Goal: Information Seeking & Learning: Learn about a topic

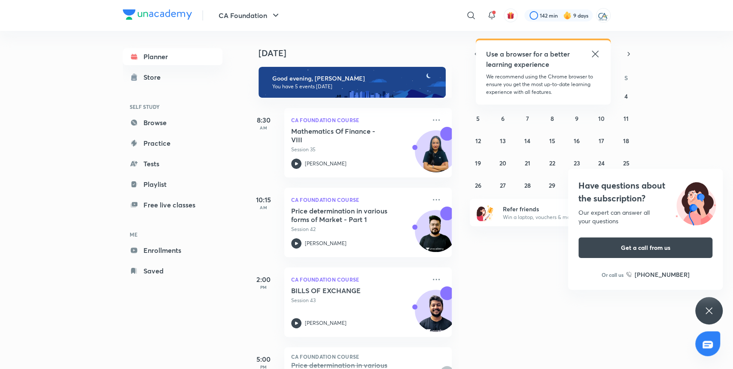
click at [702, 319] on div "Have questions about the subscription? Our expert can answer all your questions…" at bounding box center [708, 310] width 27 height 27
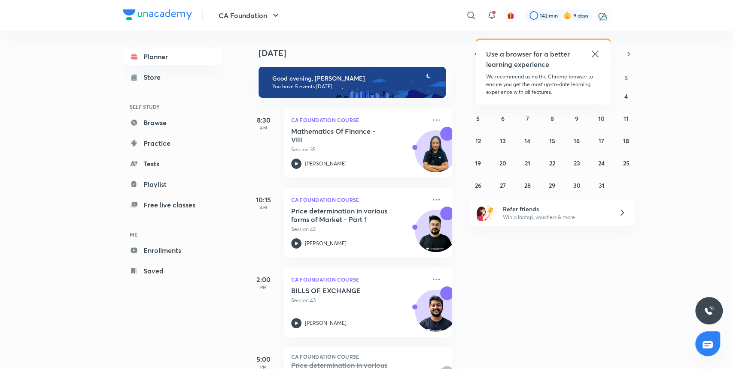
click at [591, 52] on icon at bounding box center [595, 54] width 10 height 10
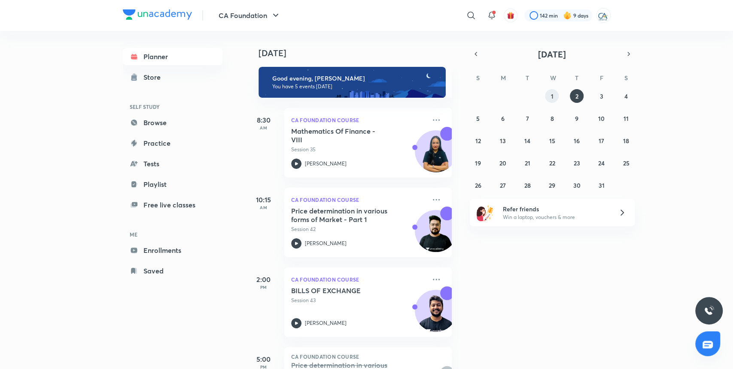
click at [552, 95] on abbr "1" at bounding box center [551, 96] width 3 height 8
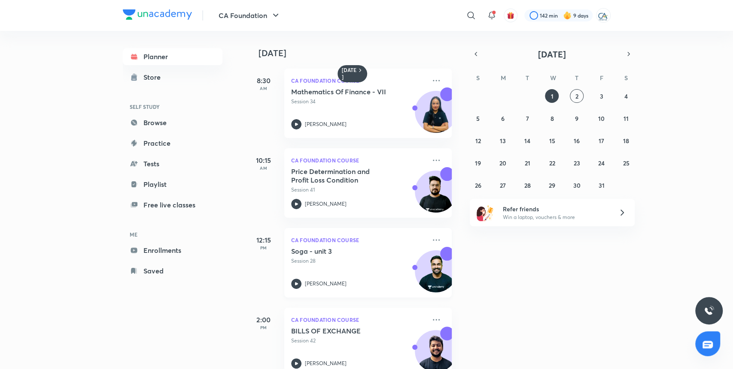
click at [354, 267] on div "Soga - unit 3 Session 28 [PERSON_NAME]" at bounding box center [358, 268] width 135 height 42
